Goal: Task Accomplishment & Management: Manage account settings

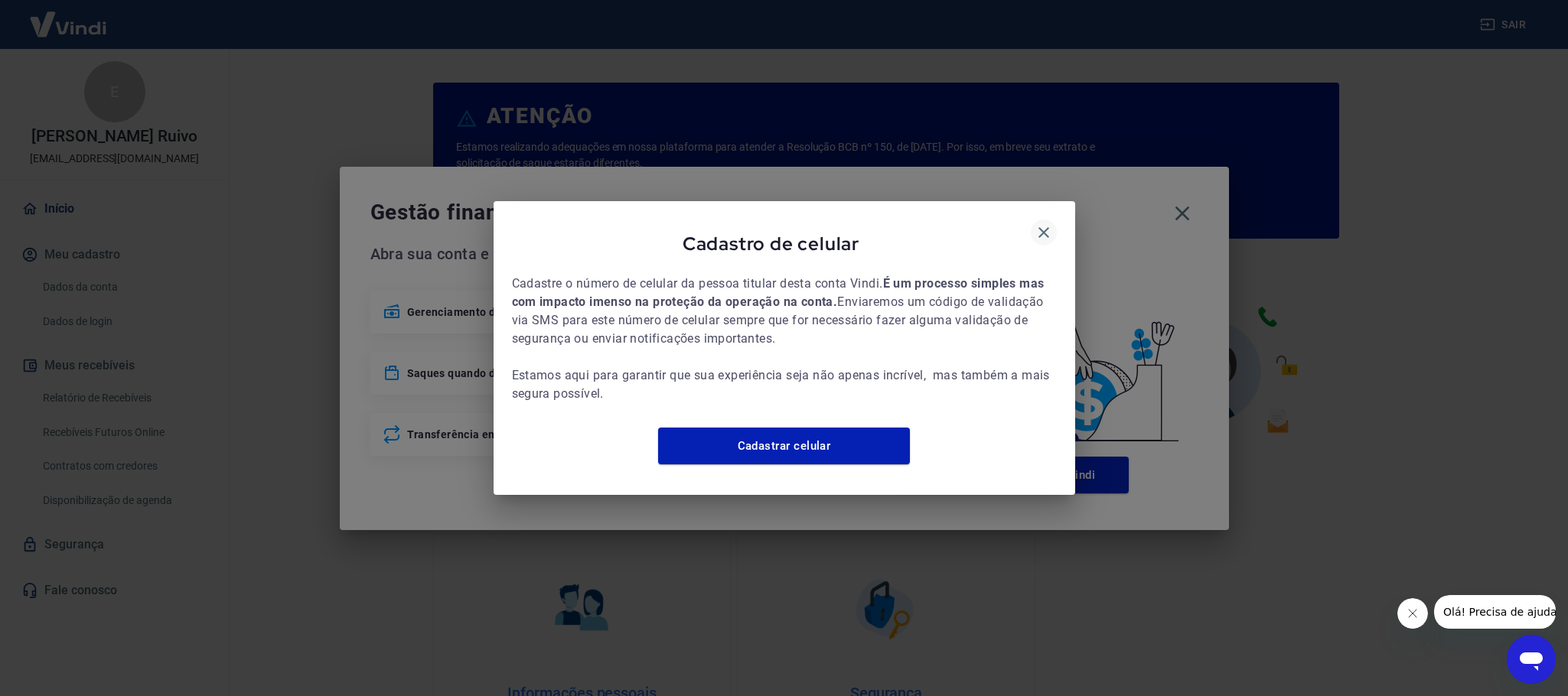
click at [1049, 228] on icon "button" at bounding box center [1043, 232] width 18 height 18
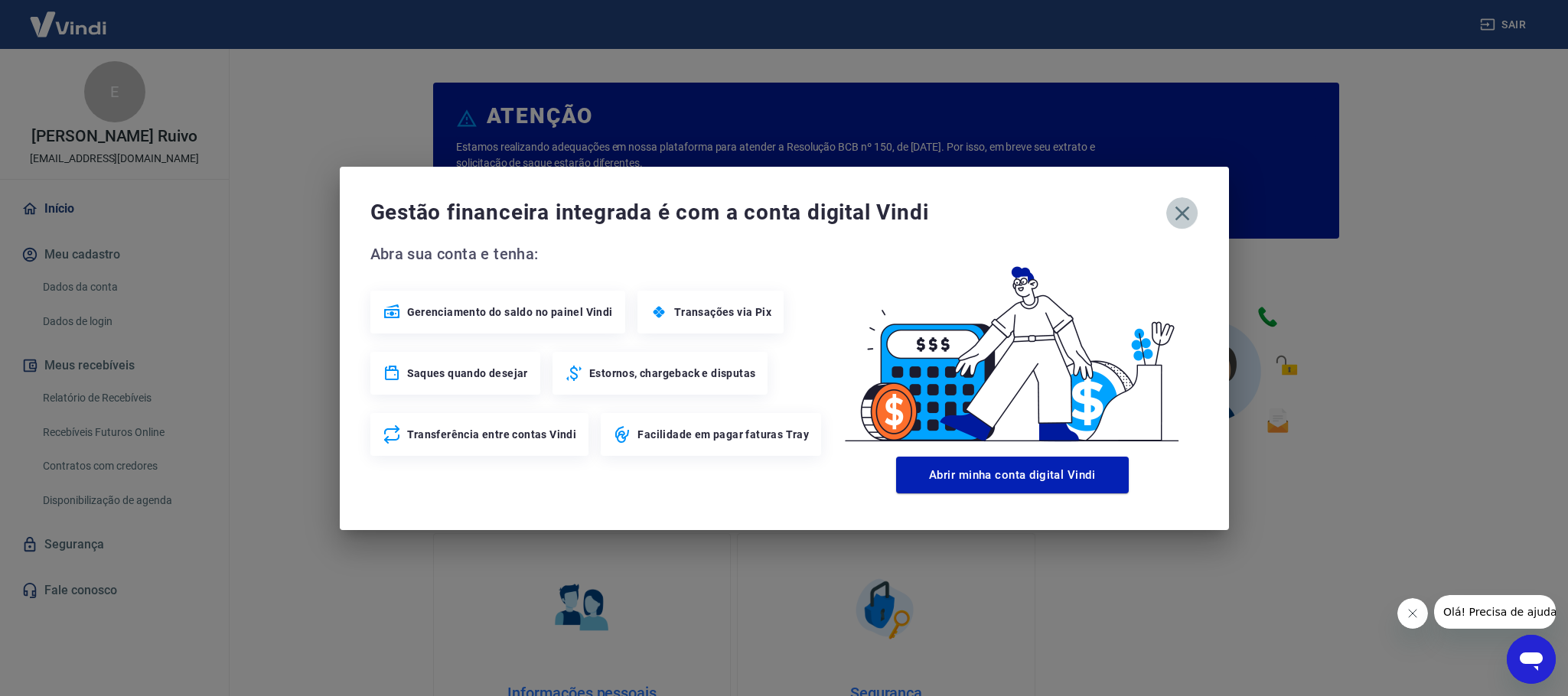
click at [1175, 213] on icon "button" at bounding box center [1182, 213] width 25 height 25
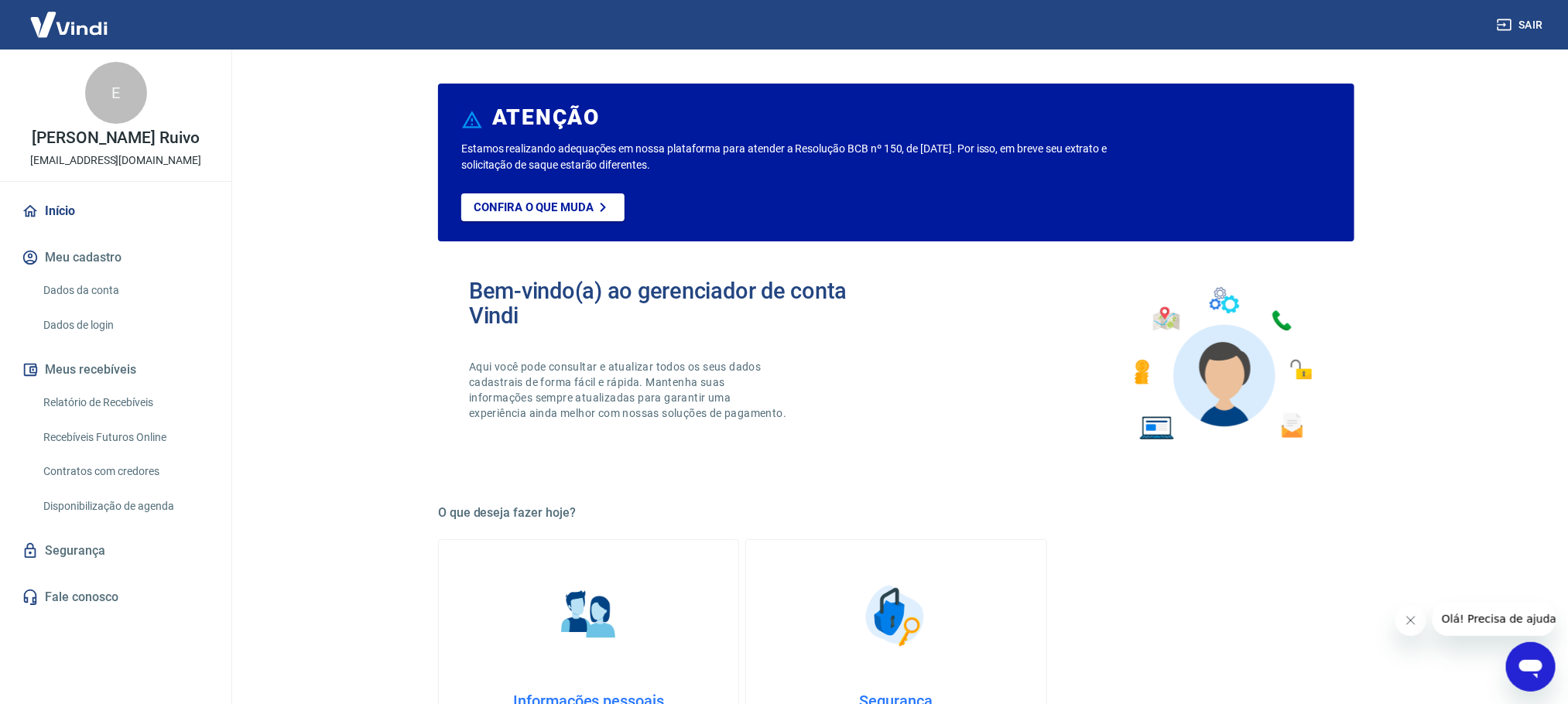
scroll to position [348, 0]
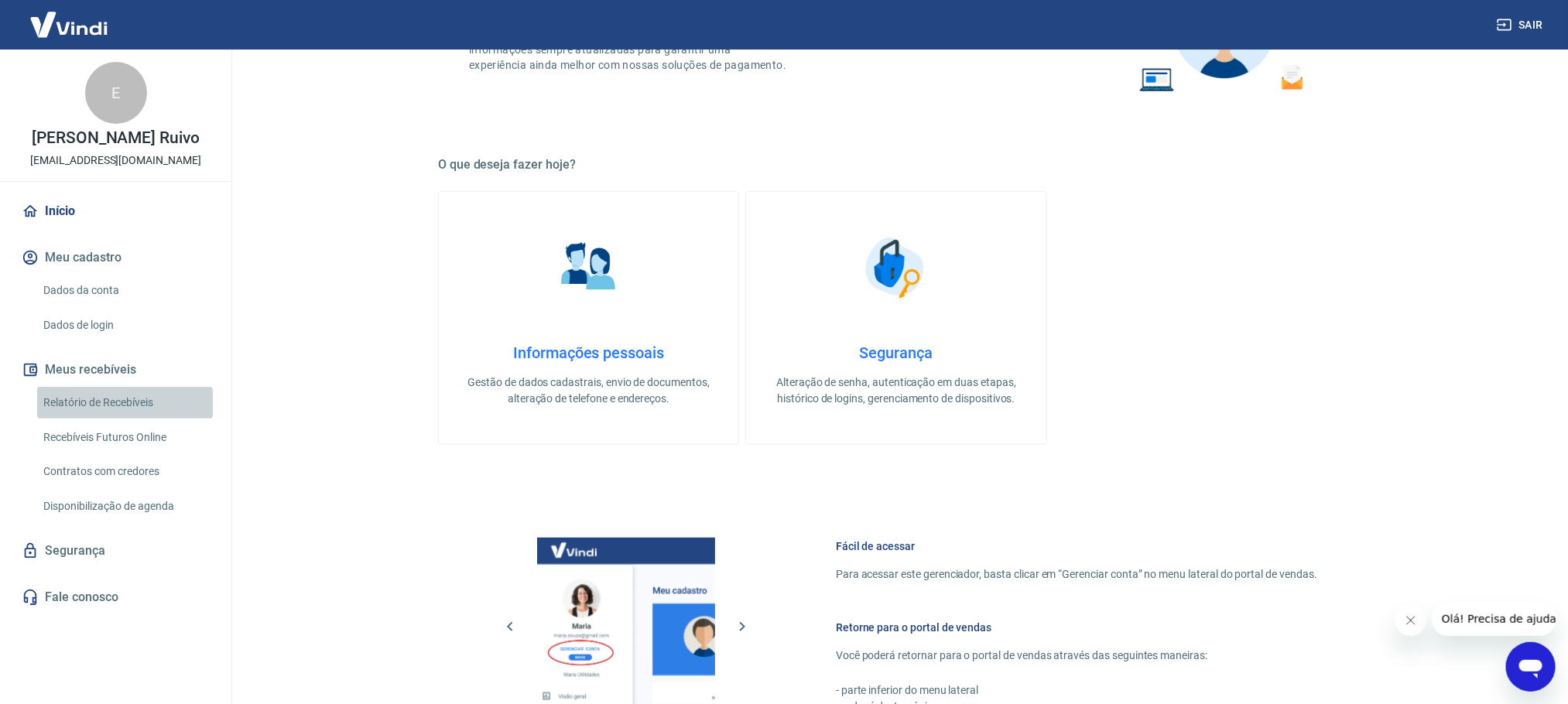
click at [109, 395] on link "Relatório de Recebíveis" at bounding box center [125, 402] width 176 height 31
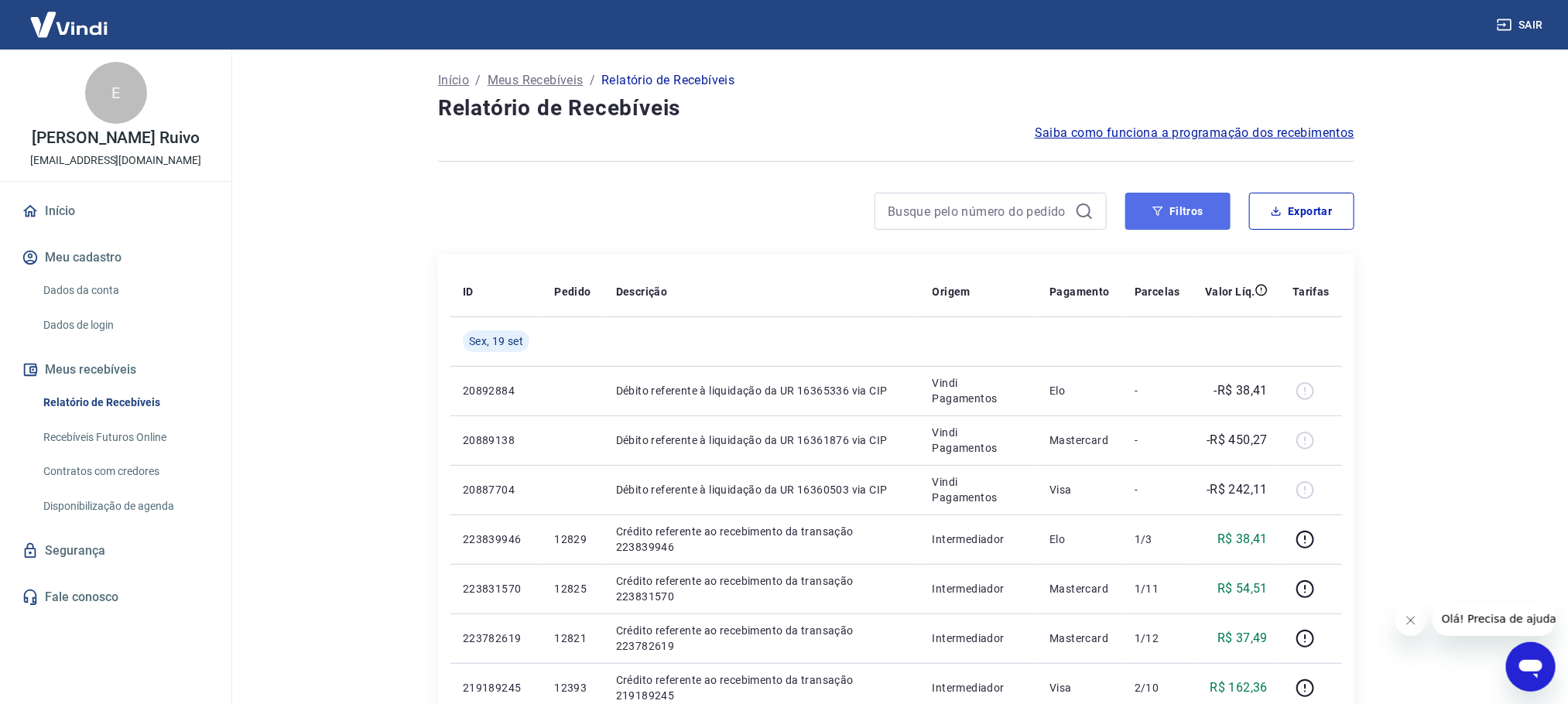
click at [1173, 217] on button "Filtros" at bounding box center [1177, 211] width 106 height 37
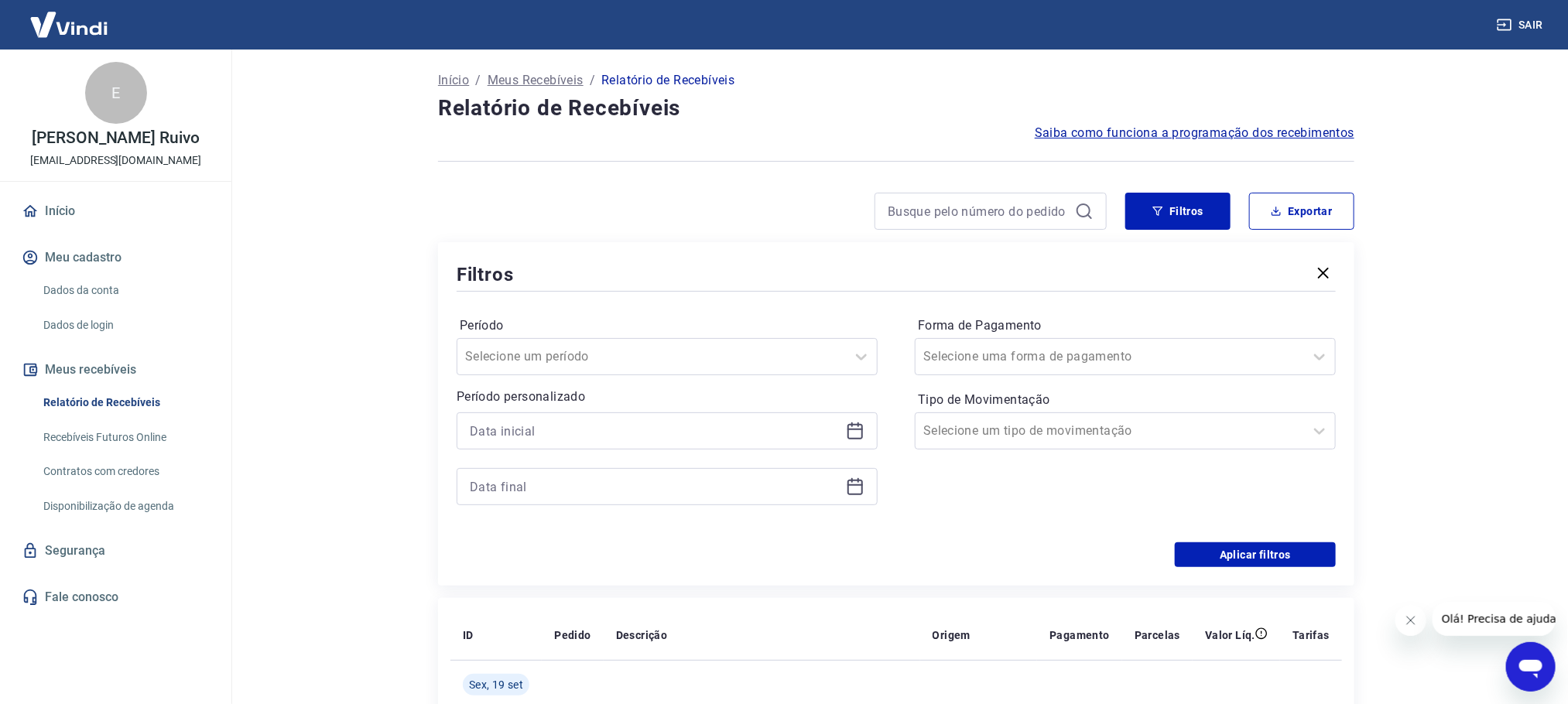
click at [869, 427] on div at bounding box center [667, 431] width 421 height 37
click at [852, 423] on icon at bounding box center [855, 430] width 19 height 19
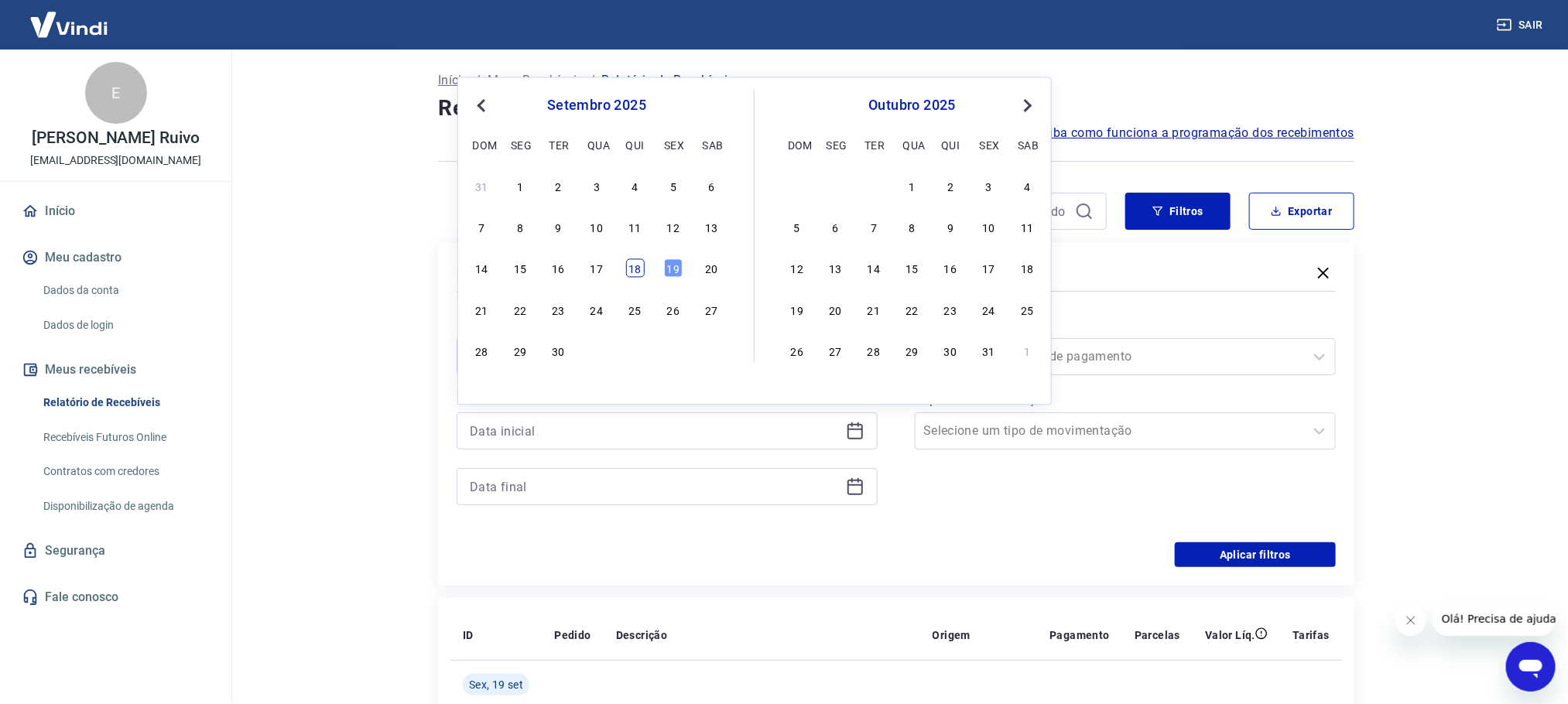
click at [632, 272] on div "18" at bounding box center [635, 268] width 19 height 19
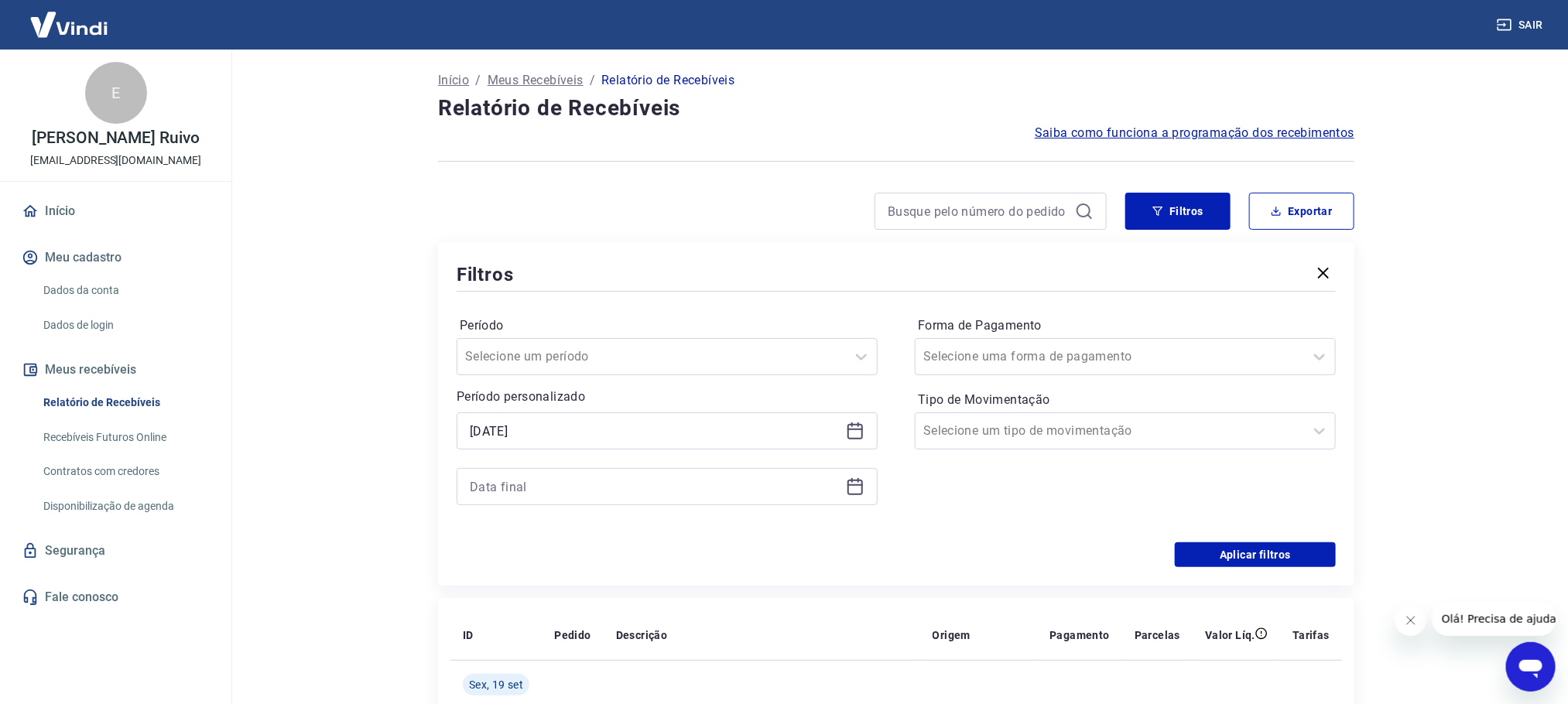
type input "[DATE]"
click at [850, 492] on icon at bounding box center [855, 487] width 19 height 19
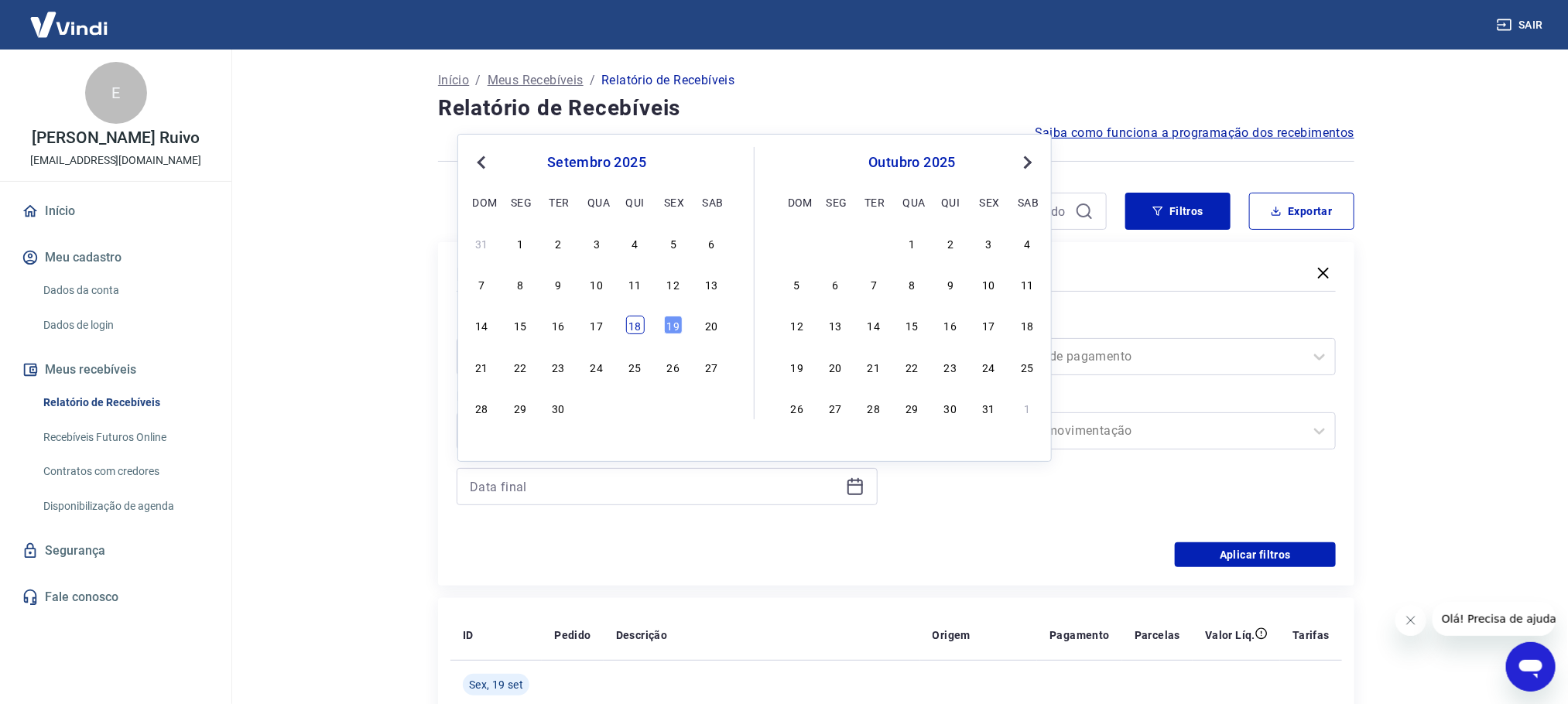
click at [628, 325] on div "18" at bounding box center [635, 325] width 19 height 19
type input "[DATE]"
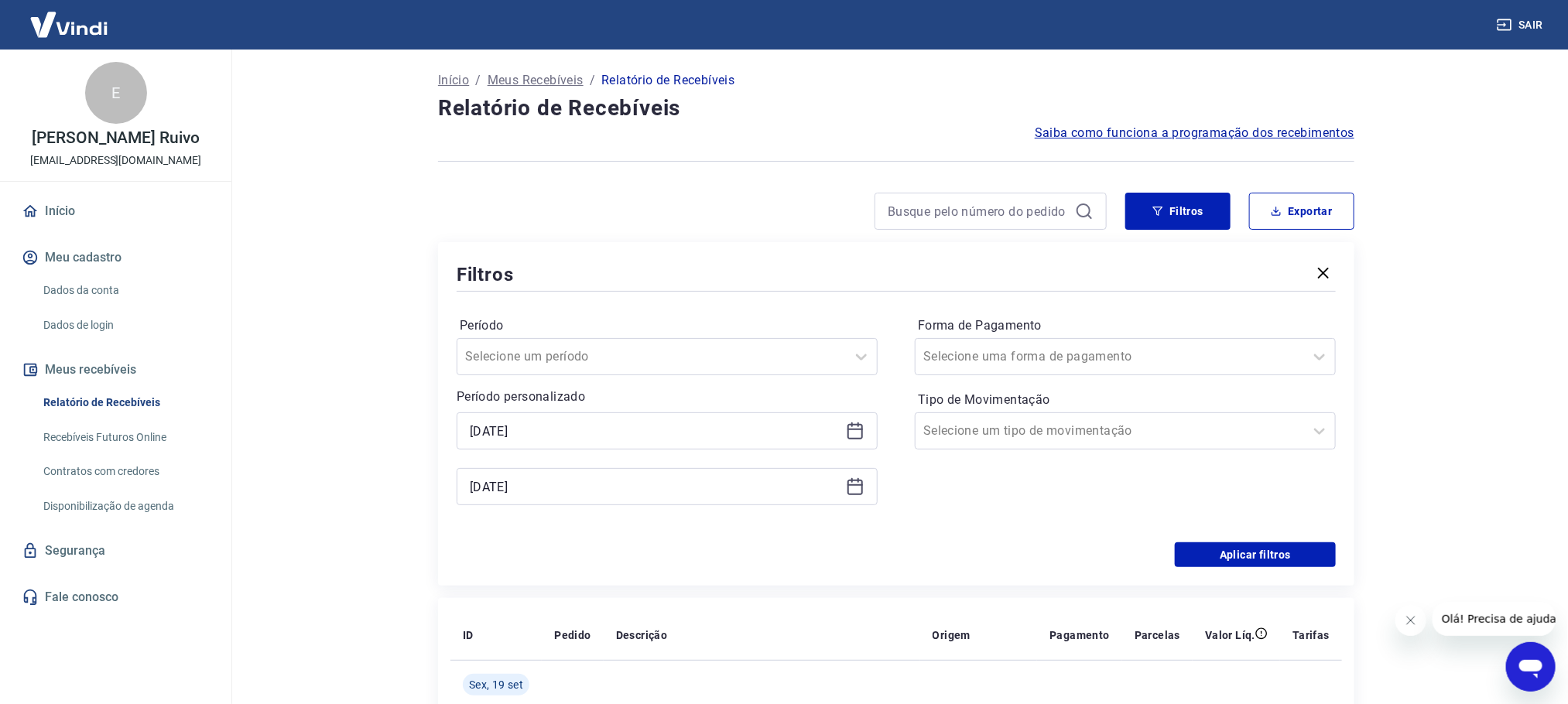
click at [997, 555] on div "Aplicar filtros" at bounding box center [896, 554] width 879 height 25
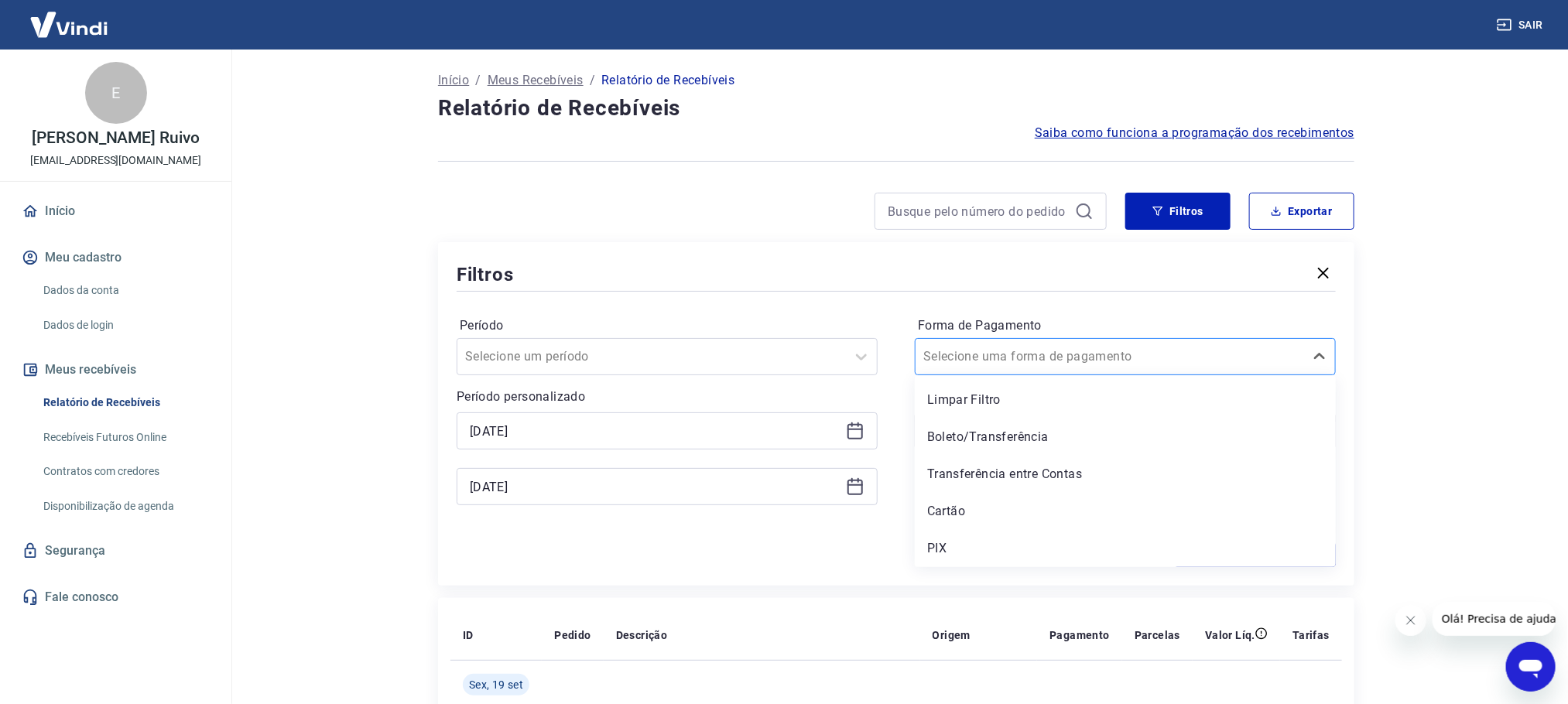
click at [996, 351] on input "Forma de Pagamento" at bounding box center [1002, 356] width 156 height 19
click at [952, 499] on div "Cartão" at bounding box center [1125, 511] width 421 height 31
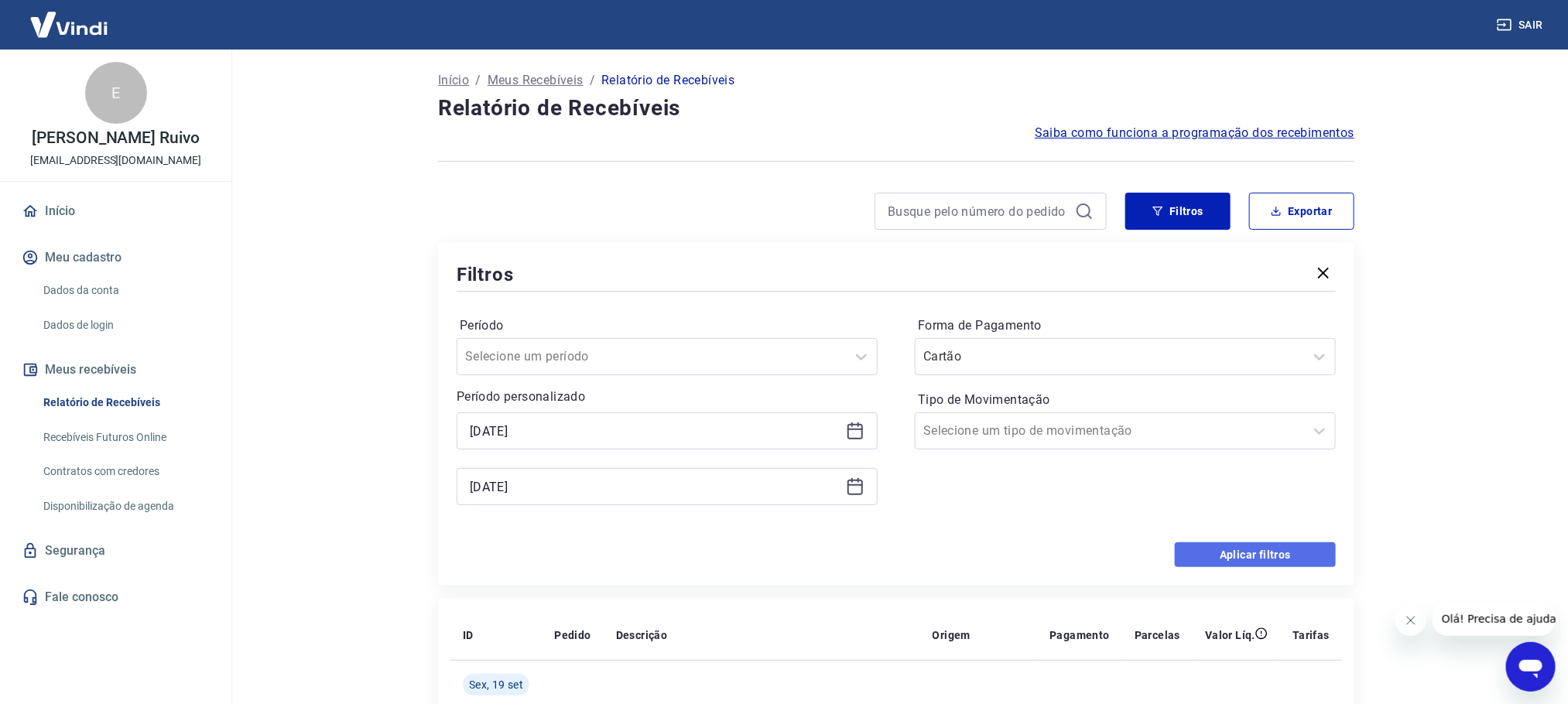
click at [1193, 546] on button "Aplicar filtros" at bounding box center [1255, 554] width 161 height 25
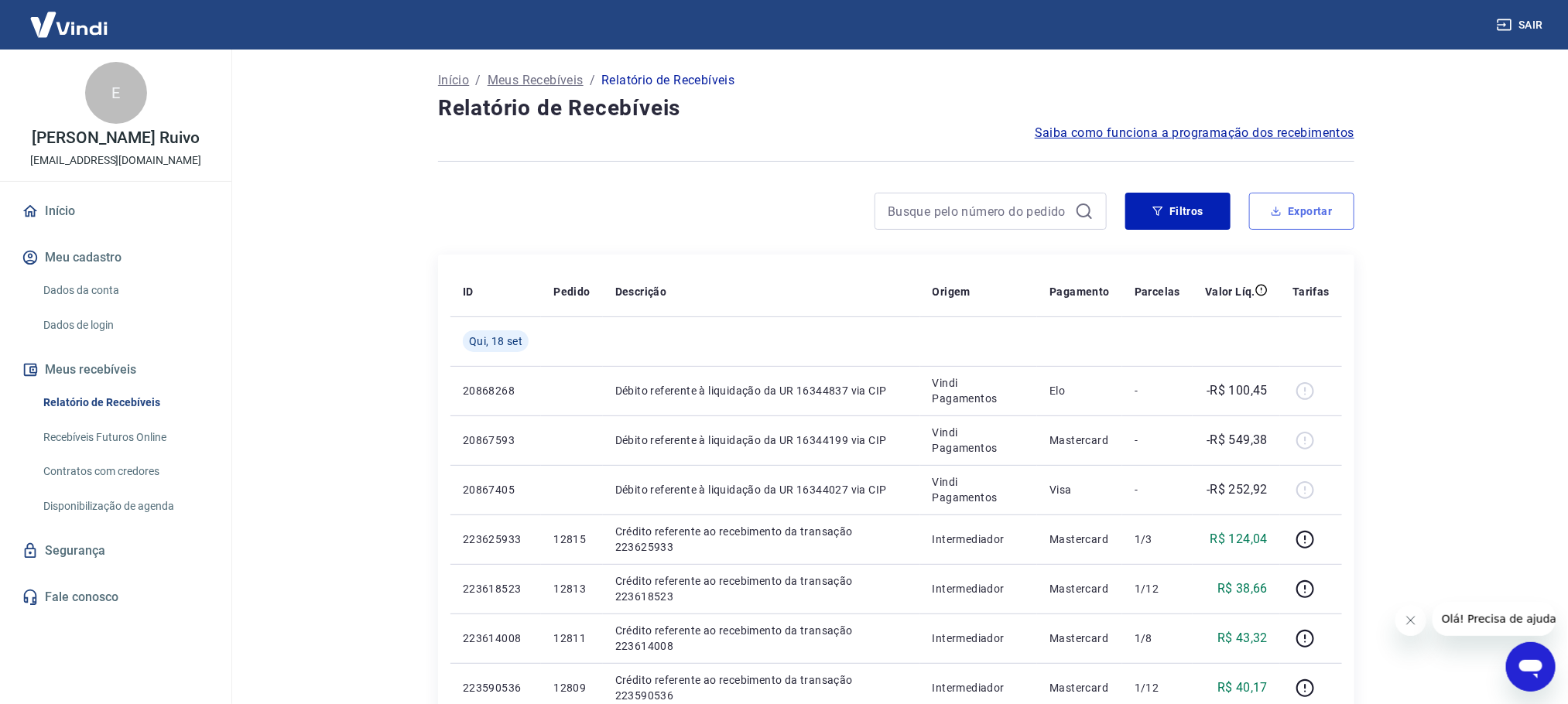
click at [1263, 218] on button "Exportar" at bounding box center [1301, 211] width 106 height 37
type input "[DATE]"
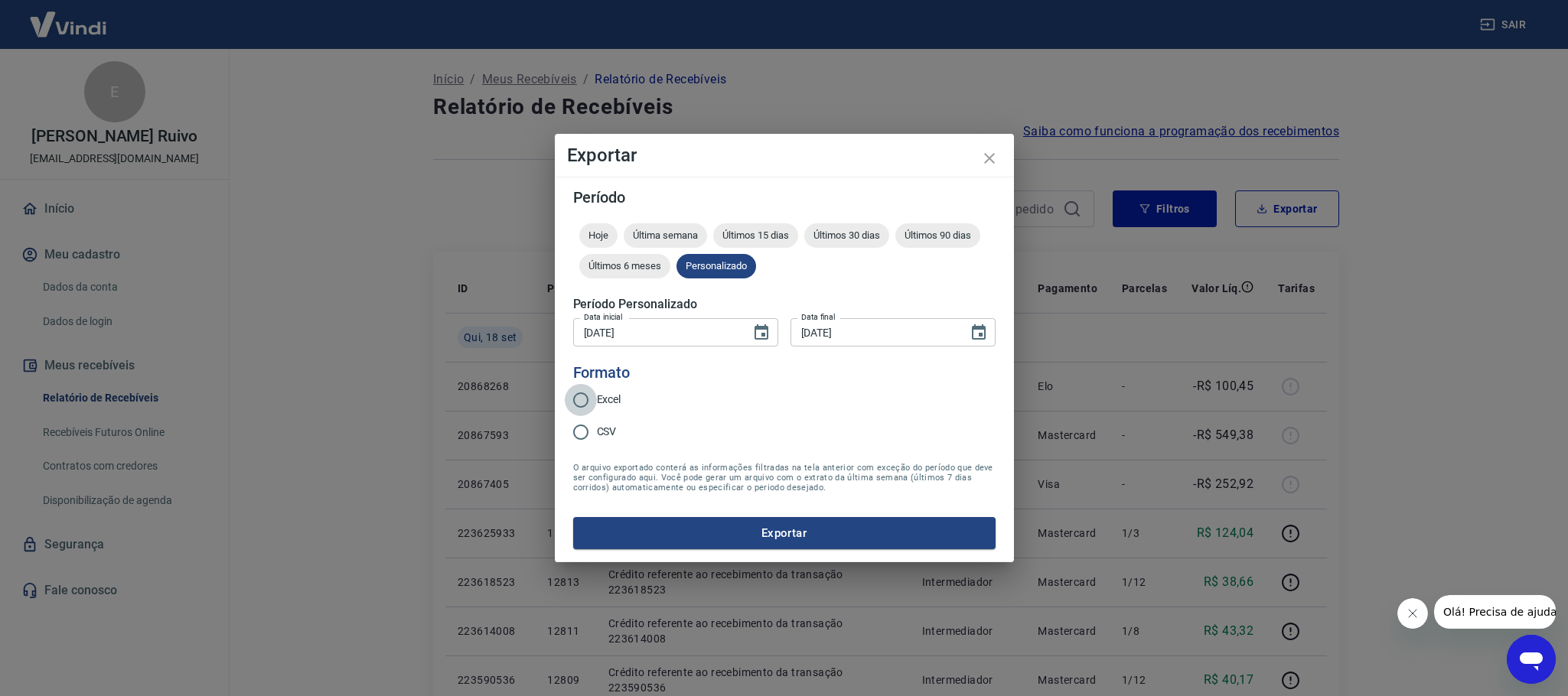
click at [590, 397] on input "Excel" at bounding box center [581, 400] width 32 height 32
radio input "true"
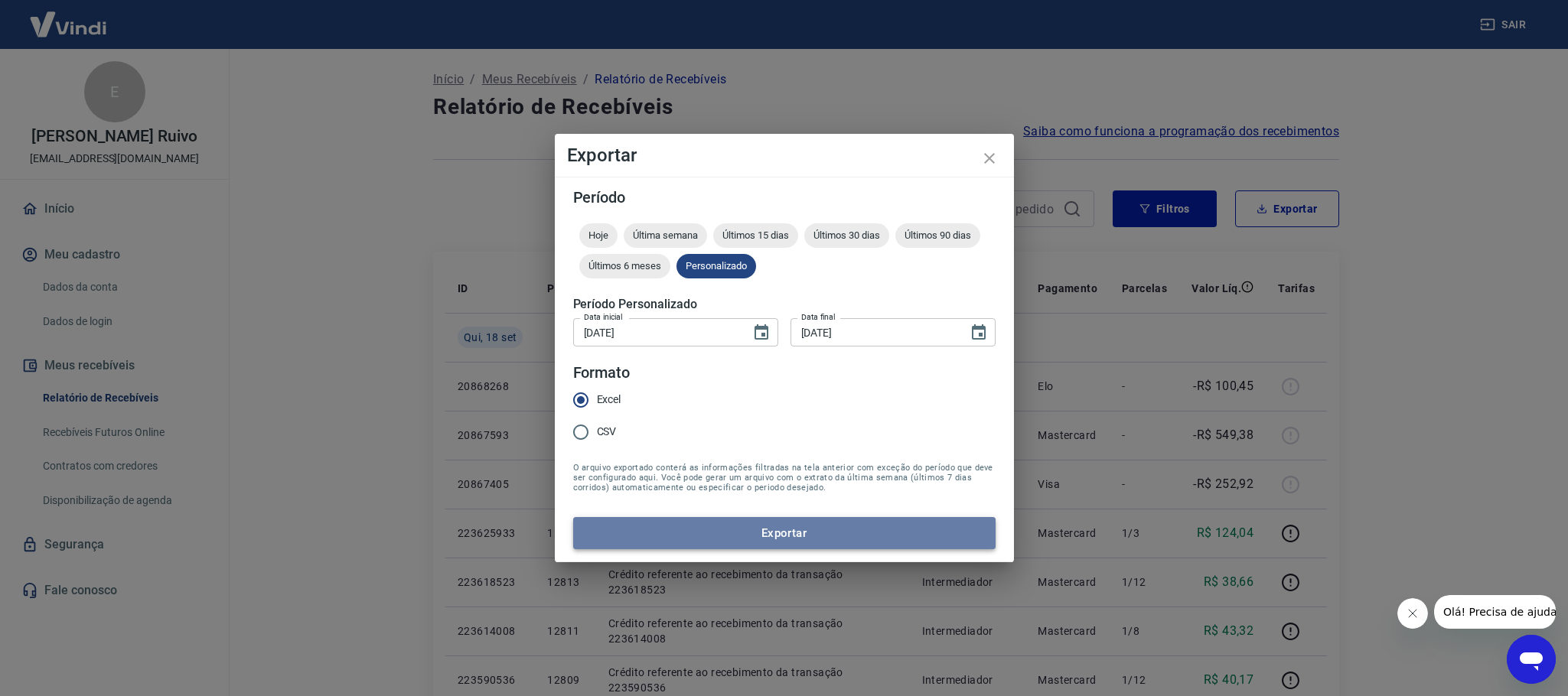
click at [664, 521] on button "Exportar" at bounding box center [784, 533] width 422 height 32
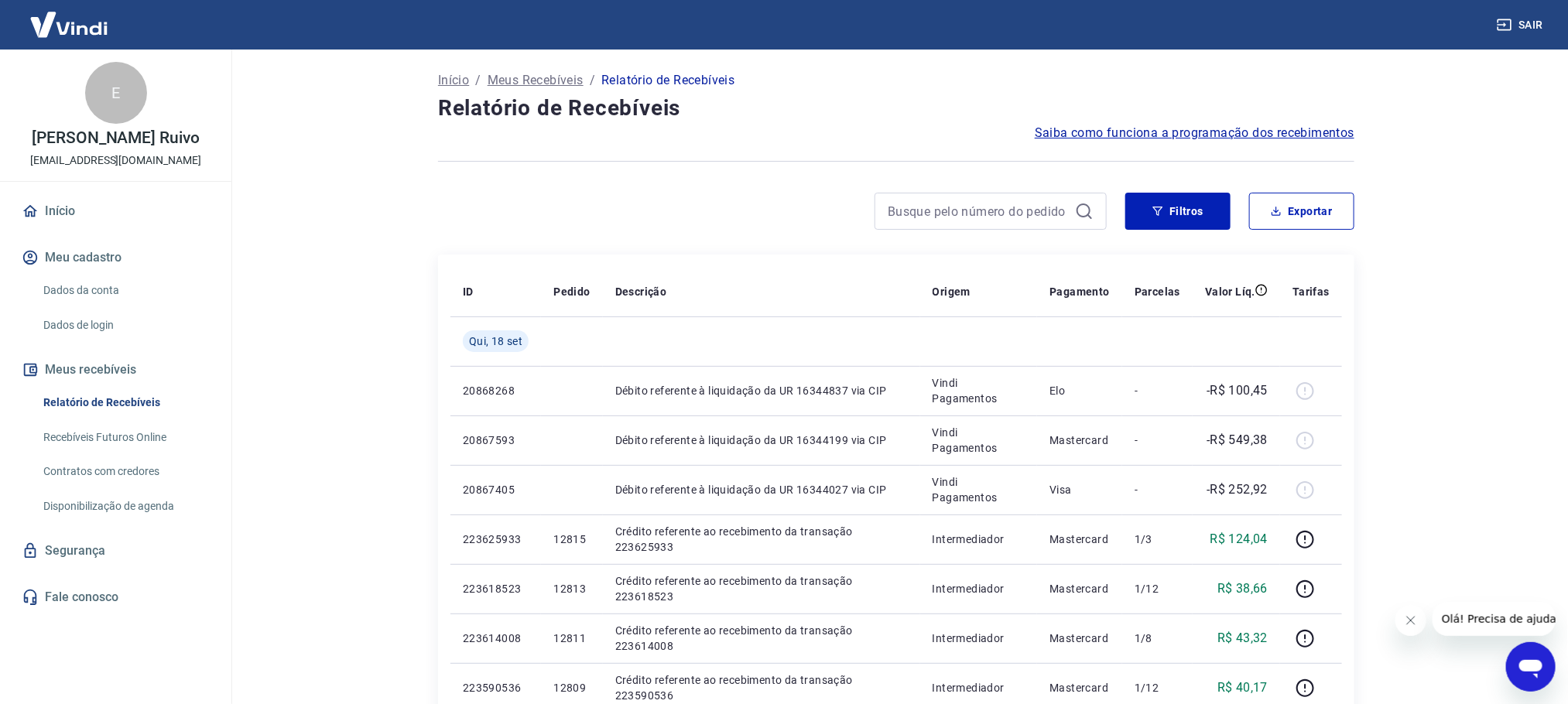
click at [112, 196] on link "Início" at bounding box center [115, 211] width 194 height 34
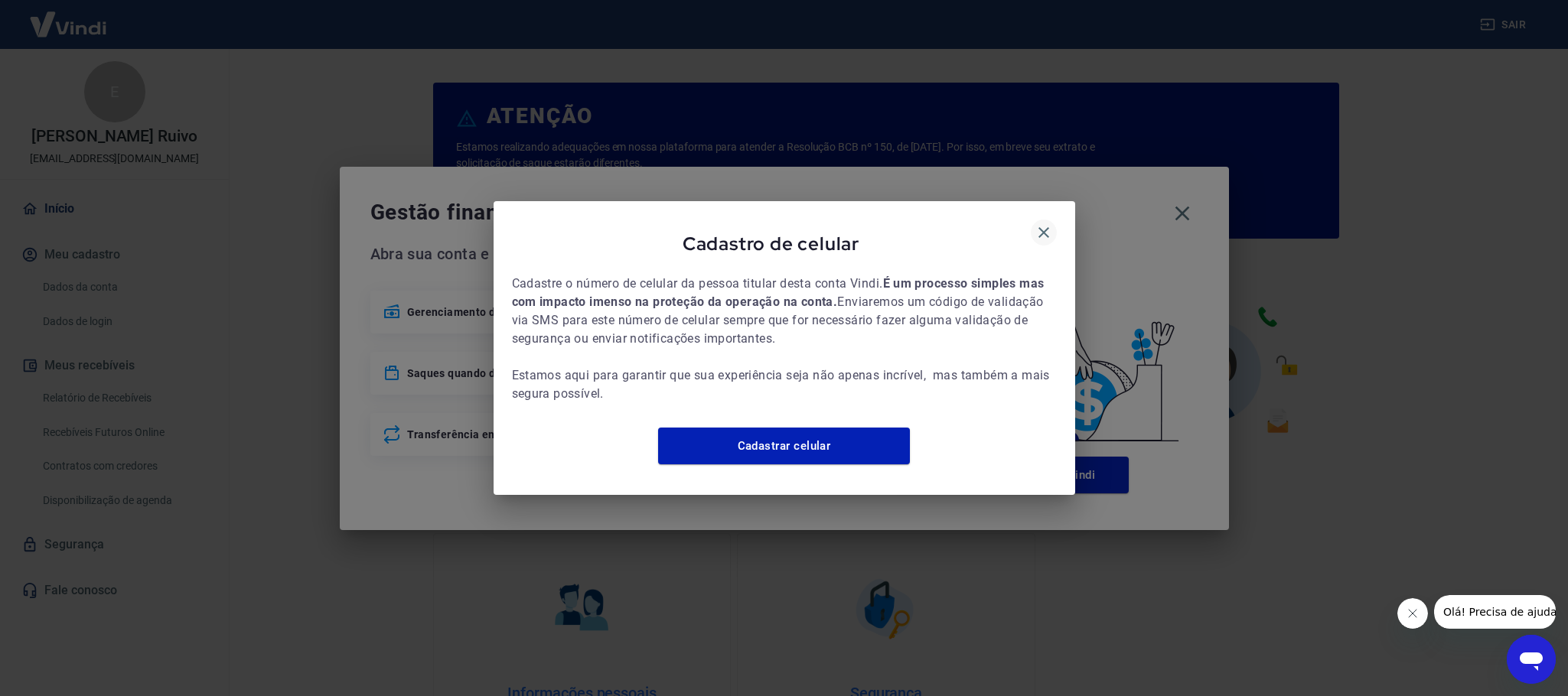
click at [1048, 227] on icon "button" at bounding box center [1043, 232] width 18 height 18
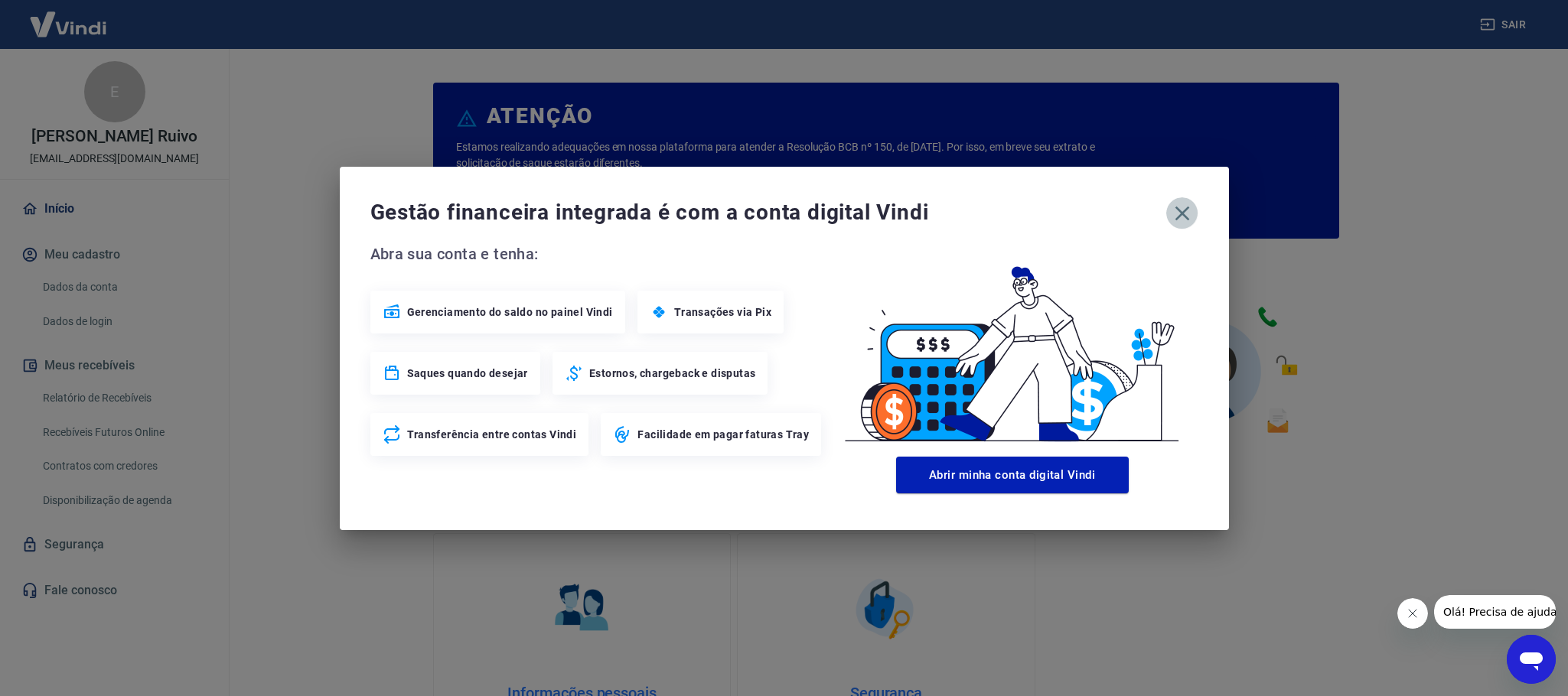
click at [1191, 207] on icon "button" at bounding box center [1182, 213] width 25 height 25
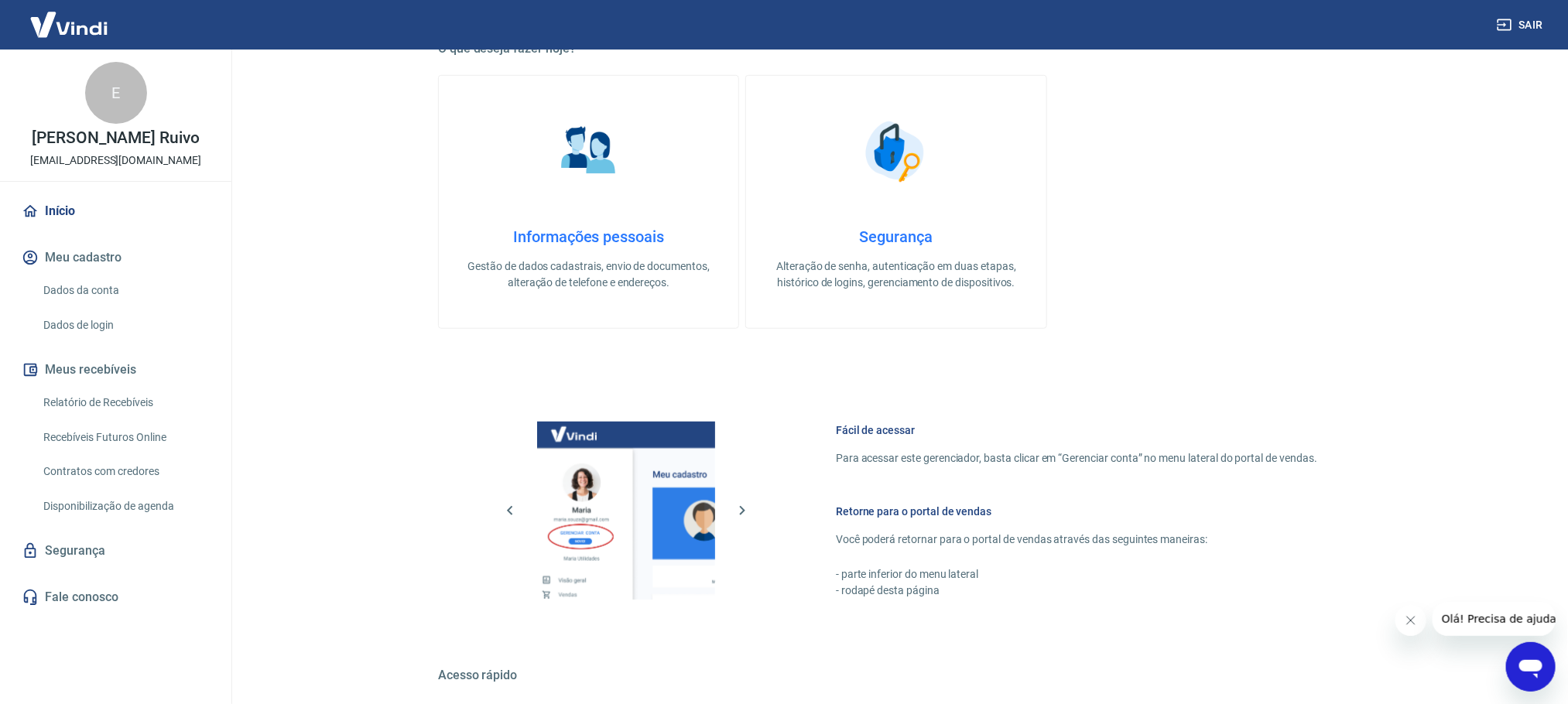
scroll to position [580, 0]
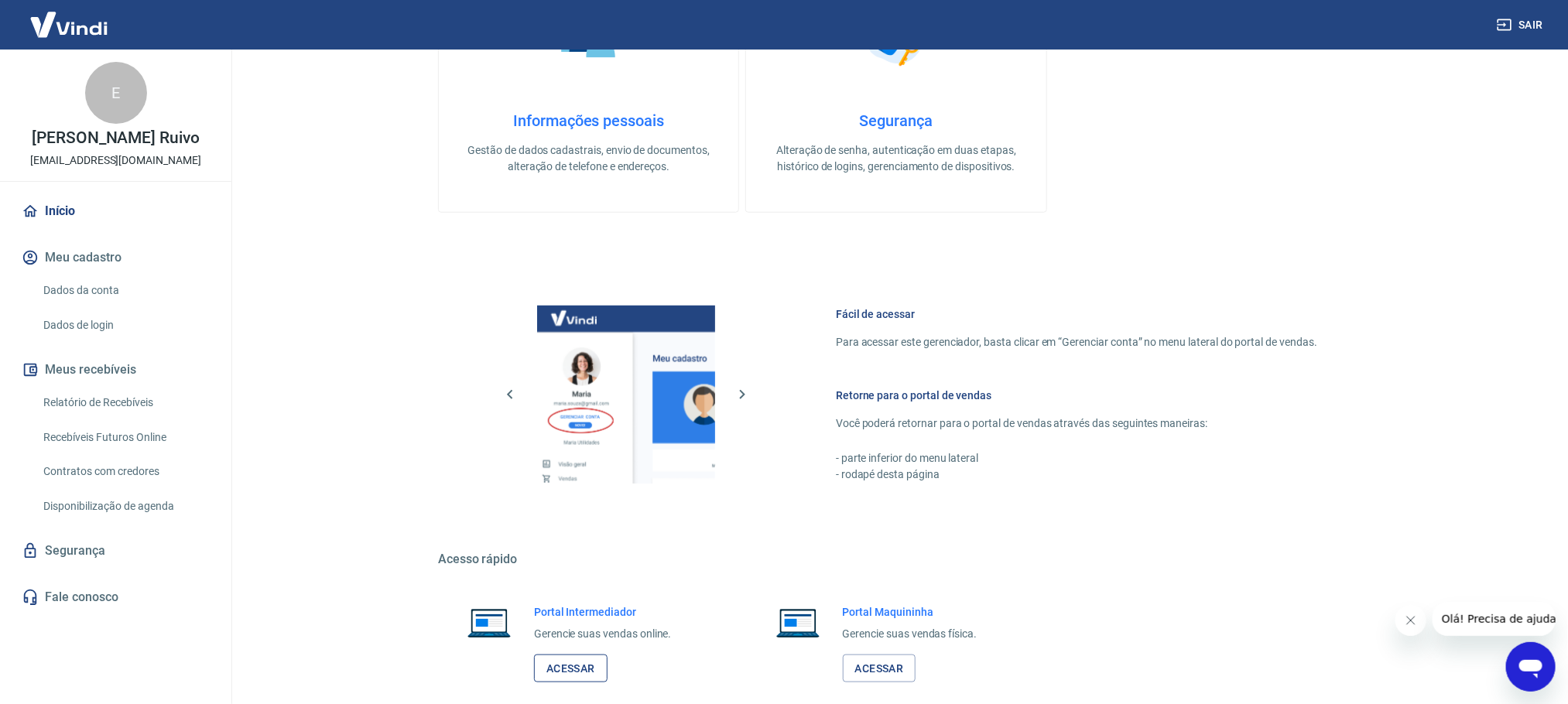
click at [565, 669] on link "Acessar" at bounding box center [570, 669] width 73 height 29
